Goal: Task Accomplishment & Management: Manage account settings

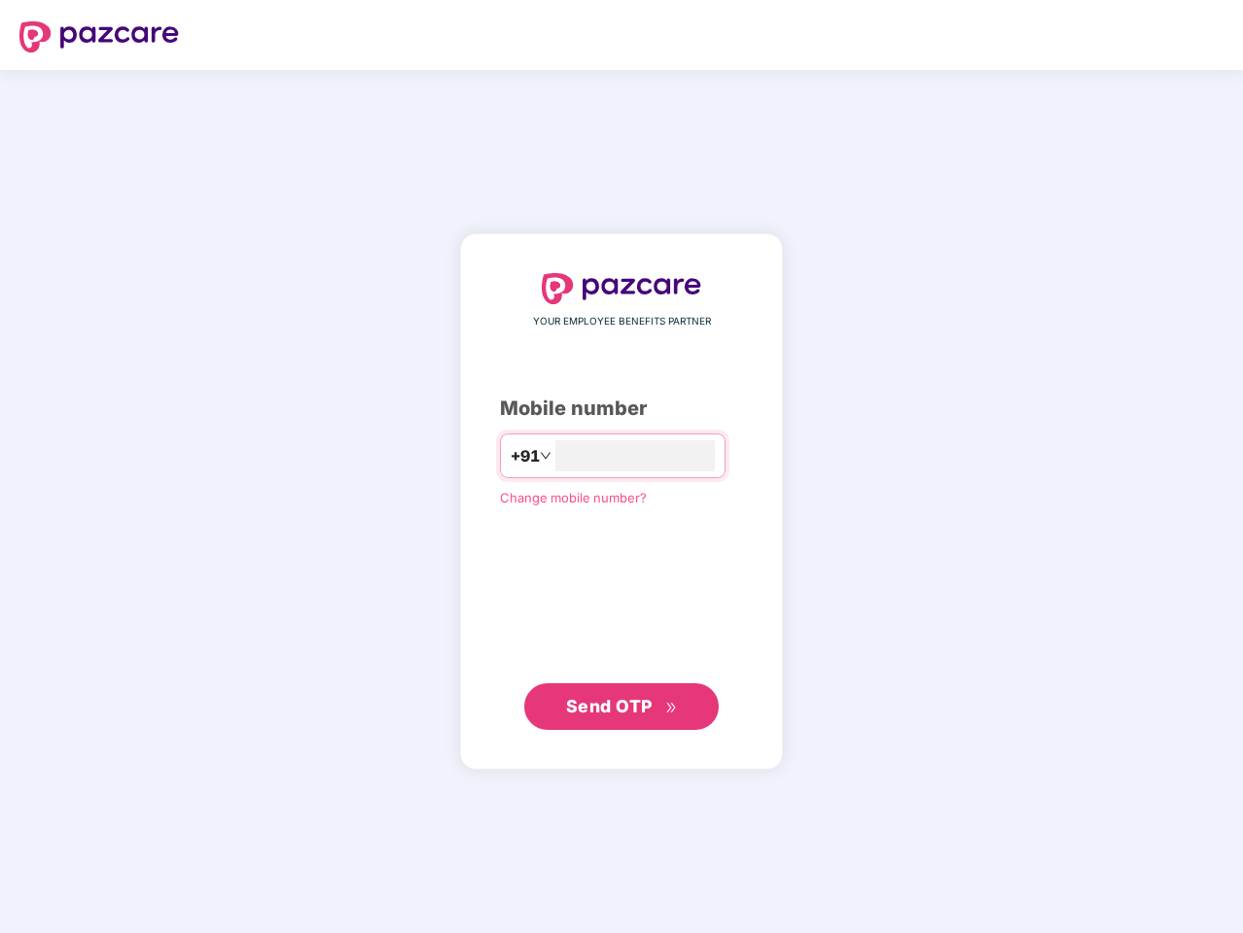
click at [621, 467] on input "number" at bounding box center [634, 455] width 159 height 31
click at [99, 37] on img at bounding box center [98, 36] width 159 height 31
click at [510, 456] on span "+91" at bounding box center [524, 456] width 29 height 24
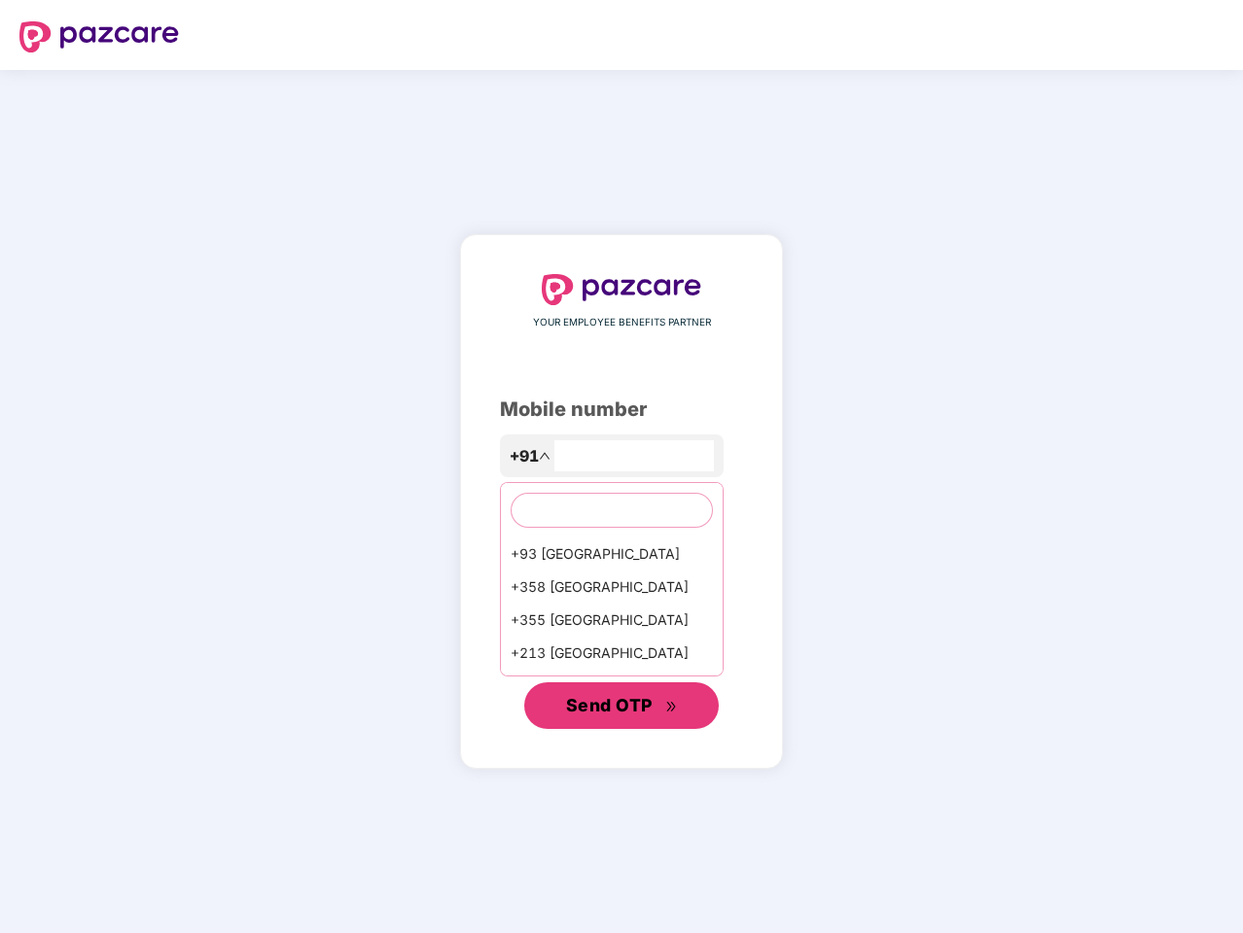
click at [621, 707] on span "Send OTP" at bounding box center [609, 705] width 87 height 20
